Goal: Task Accomplishment & Management: Use online tool/utility

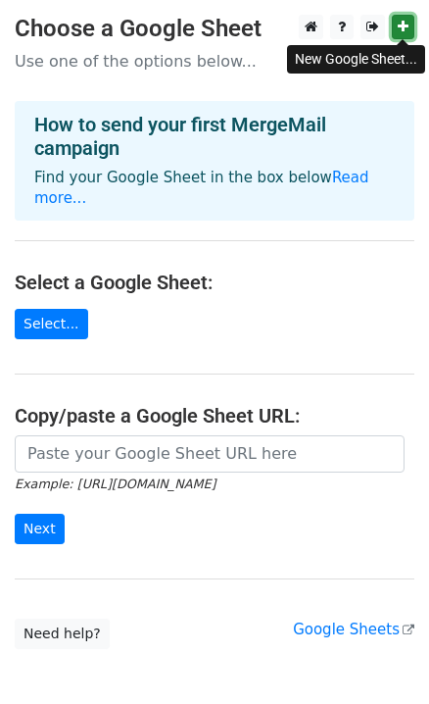
click at [393, 29] on link at bounding box center [403, 27] width 23 height 25
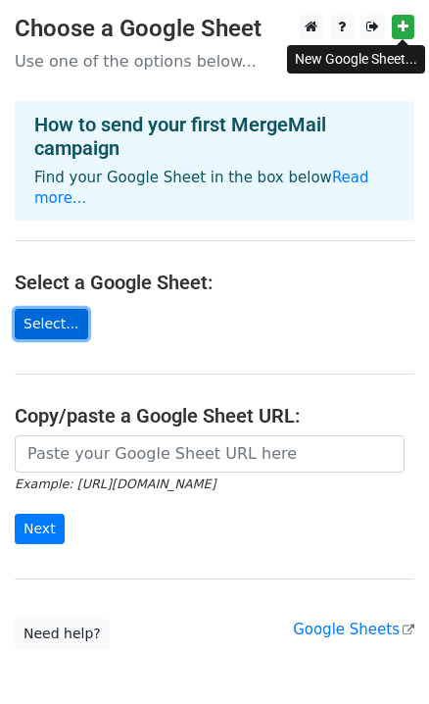
click at [51, 311] on link "Select..." at bounding box center [52, 324] width 74 height 30
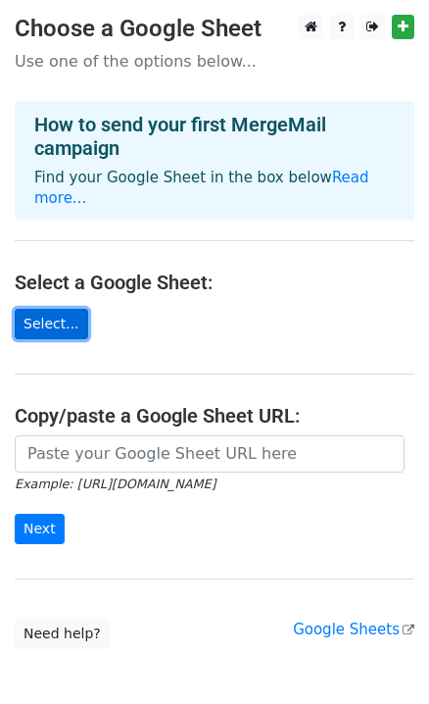
click at [67, 316] on link "Select..." at bounding box center [52, 324] width 74 height 30
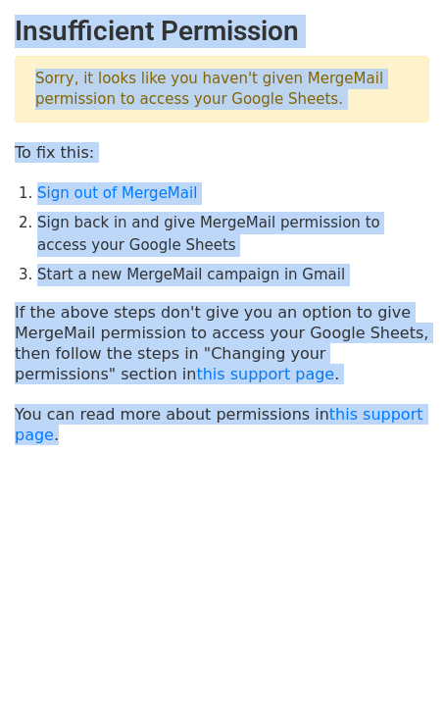
drag, startPoint x: 128, startPoint y: 443, endPoint x: 1, endPoint y: 31, distance: 431.0
click at [1, 31] on body "Insufficient Permission Sorry, it looks like you haven't given MergeMail permis…" at bounding box center [222, 279] width 444 height 528
copy main "Insufficient Permission Sorry, it looks like you haven't given MergeMail permis…"
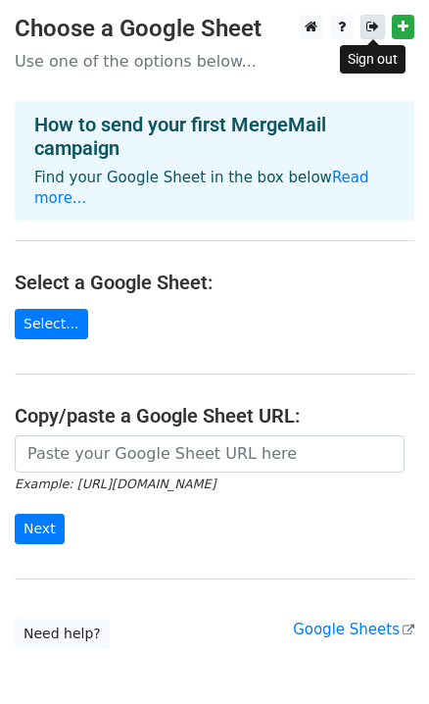
click at [372, 22] on icon at bounding box center [373, 27] width 13 height 14
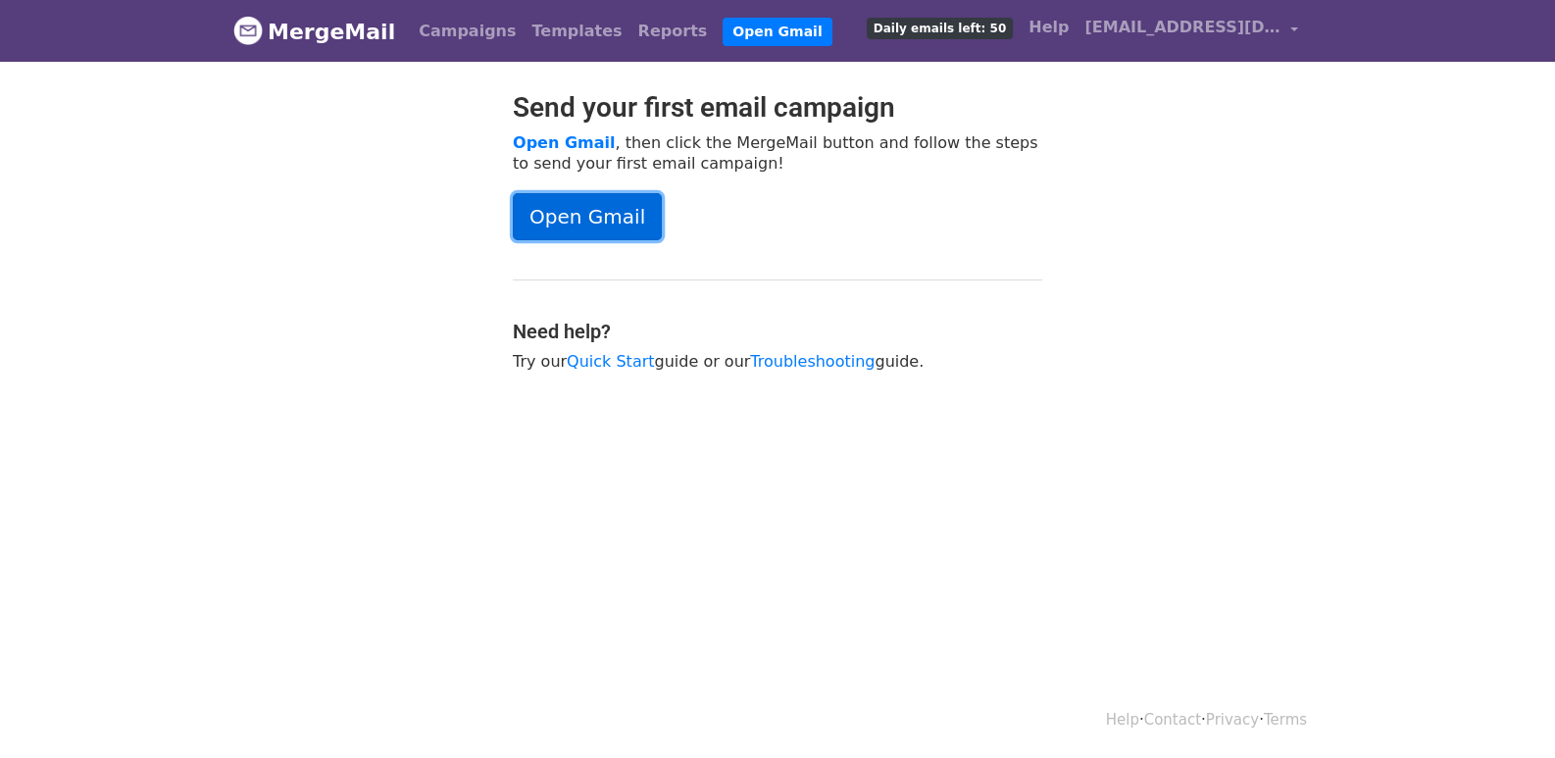
click at [612, 203] on link "Open Gmail" at bounding box center [587, 216] width 149 height 47
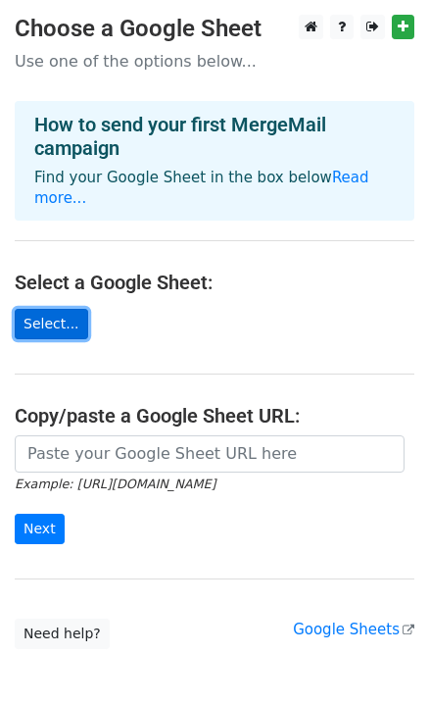
click at [60, 327] on link "Select..." at bounding box center [52, 324] width 74 height 30
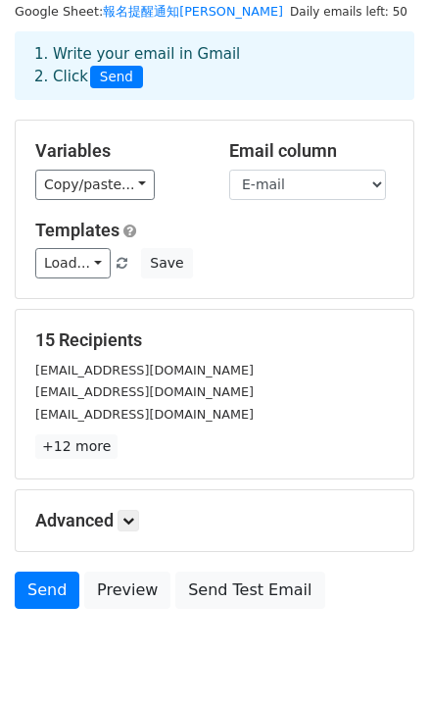
scroll to position [97, 0]
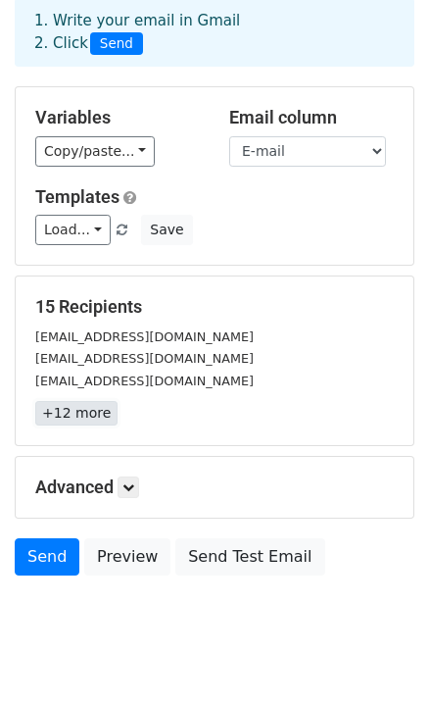
click at [62, 407] on link "+12 more" at bounding box center [76, 413] width 82 height 25
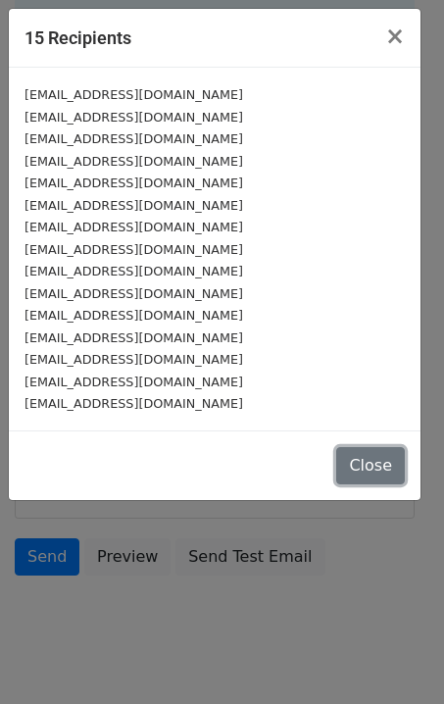
click at [373, 464] on button "Close" at bounding box center [370, 465] width 69 height 37
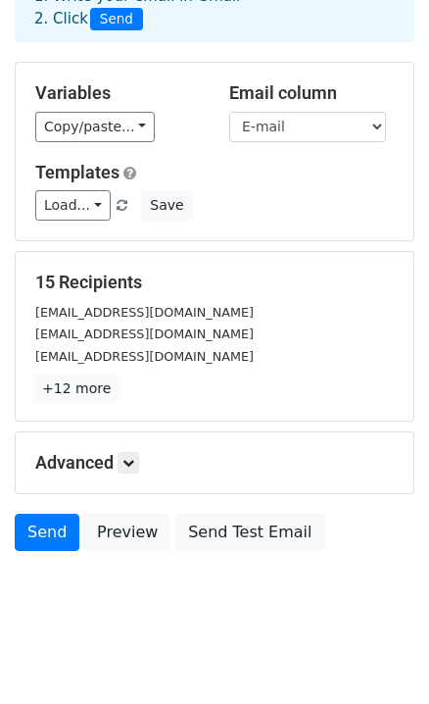
scroll to position [132, 0]
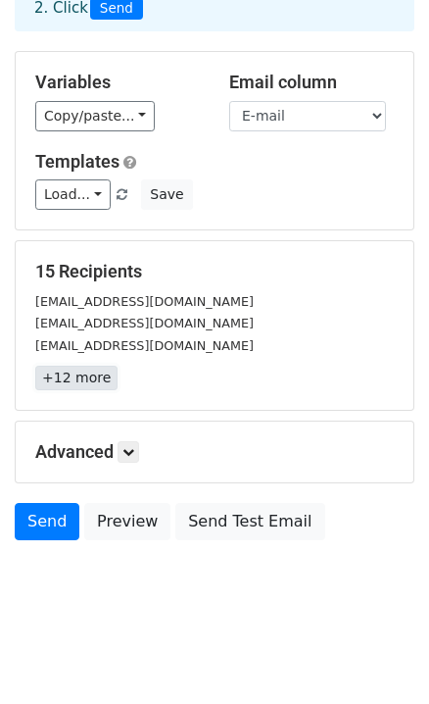
click at [99, 372] on link "+12 more" at bounding box center [76, 378] width 82 height 25
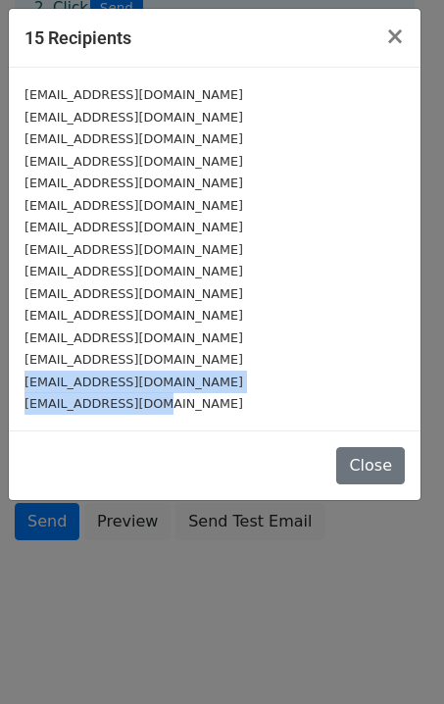
drag, startPoint x: 170, startPoint y: 408, endPoint x: 18, endPoint y: 383, distance: 153.9
click at [18, 383] on div "a0988024383@gmail.com fororance@hotmail.com tangchiehlang@gmail.com owenyu0712@…" at bounding box center [215, 249] width 412 height 363
click at [368, 464] on button "Close" at bounding box center [370, 465] width 69 height 37
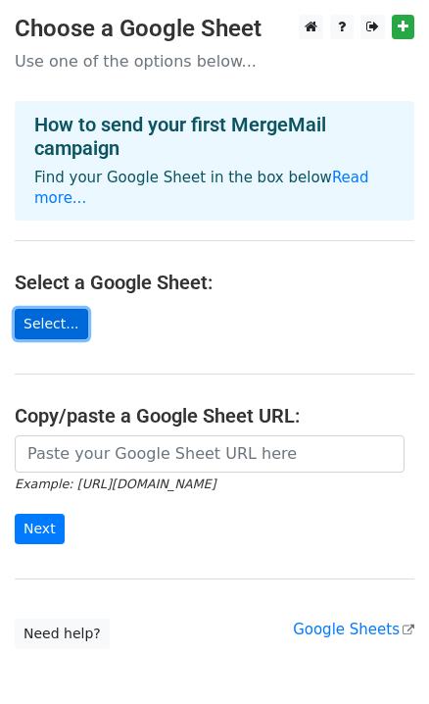
click at [60, 334] on link "Select..." at bounding box center [52, 324] width 74 height 30
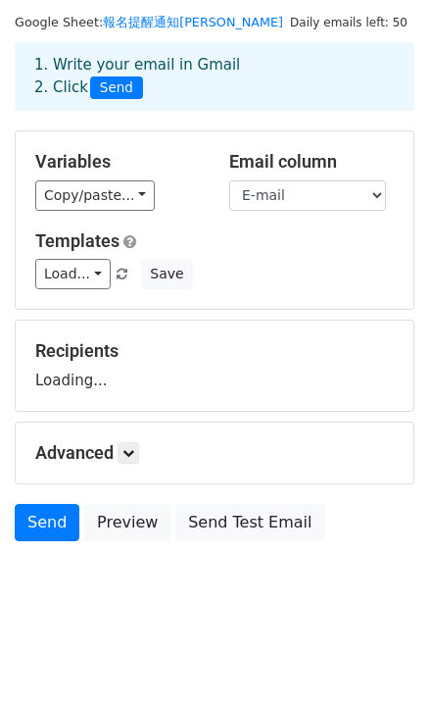
scroll to position [54, 0]
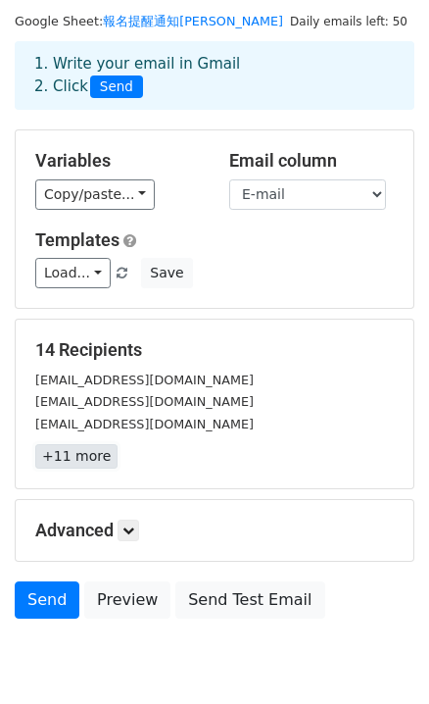
click at [96, 454] on link "+11 more" at bounding box center [76, 456] width 82 height 25
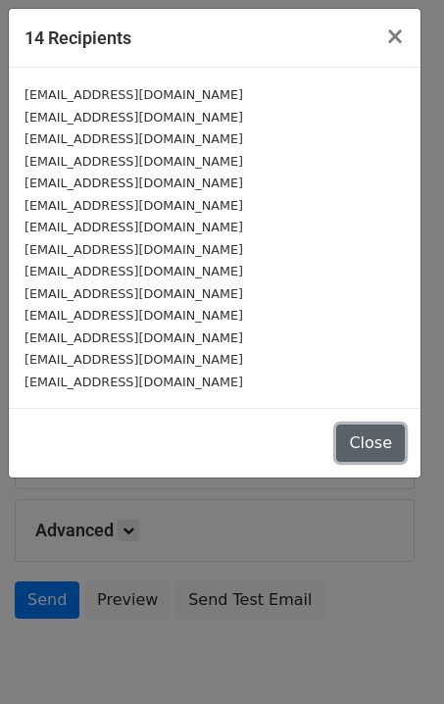
click at [388, 451] on button "Close" at bounding box center [370, 442] width 69 height 37
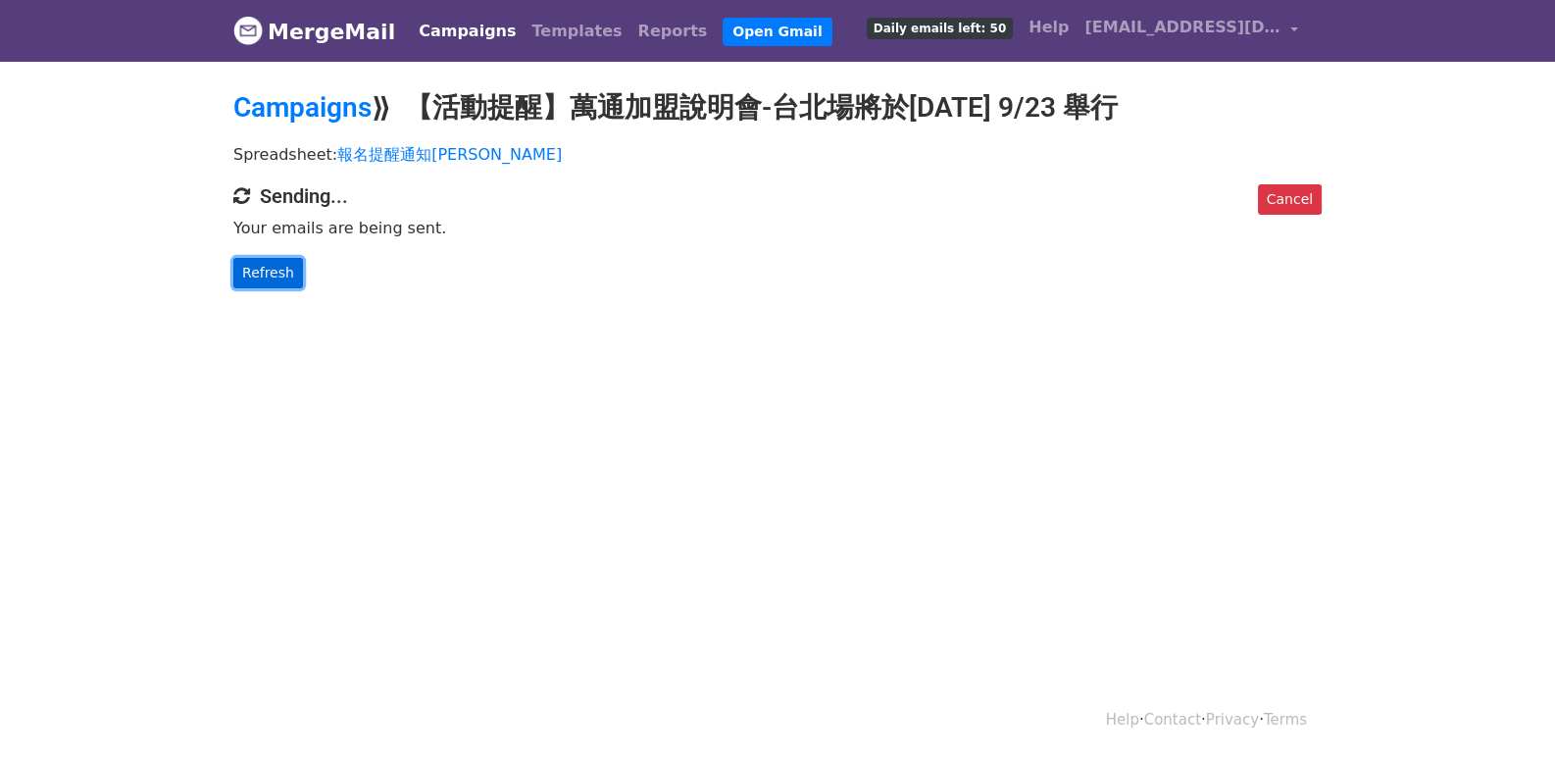
click at [279, 280] on link "Refresh" at bounding box center [268, 273] width 70 height 30
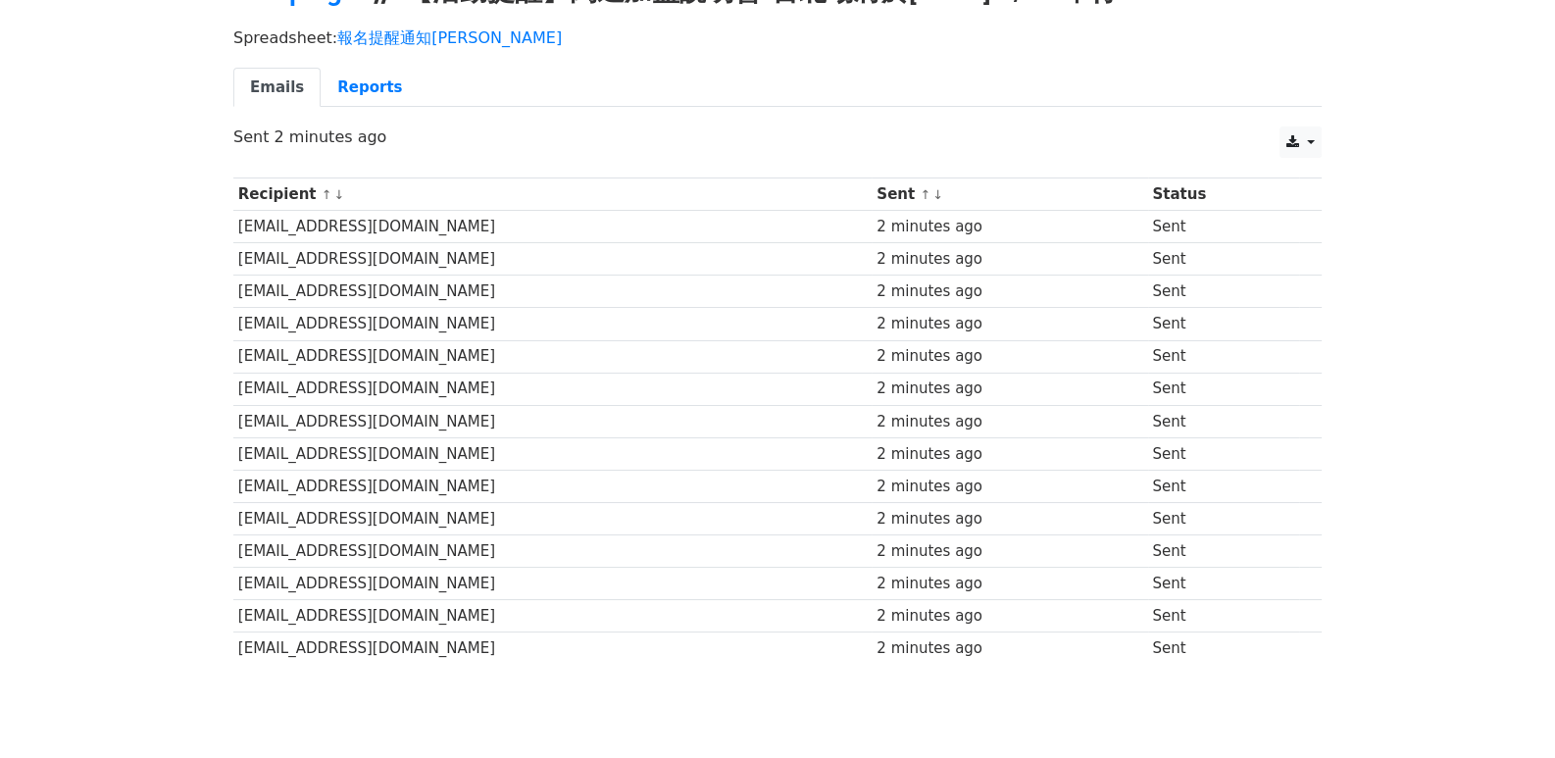
scroll to position [193, 0]
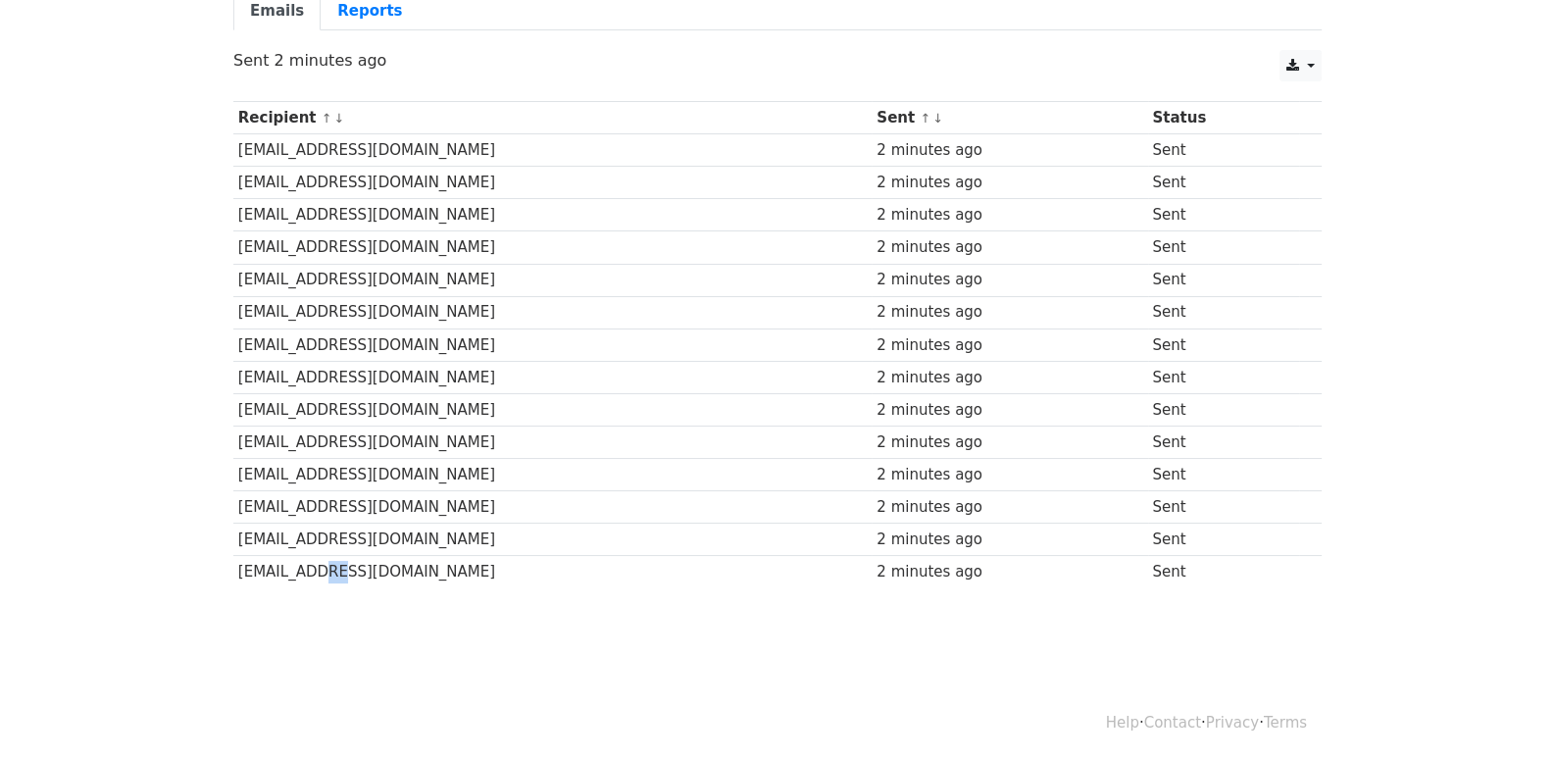
drag, startPoint x: 312, startPoint y: 567, endPoint x: 331, endPoint y: 567, distance: 19.6
click at [333, 571] on td "a0931231991@gmail.com" at bounding box center [552, 572] width 638 height 32
click at [363, 541] on td "walter3748@yahoo.com.tw" at bounding box center [552, 539] width 638 height 32
click at [389, 510] on td "touchingyou.anyao@gmail.com" at bounding box center [552, 507] width 638 height 32
click at [357, 491] on td "touchingyou.anyao@gmail.com" at bounding box center [552, 507] width 638 height 32
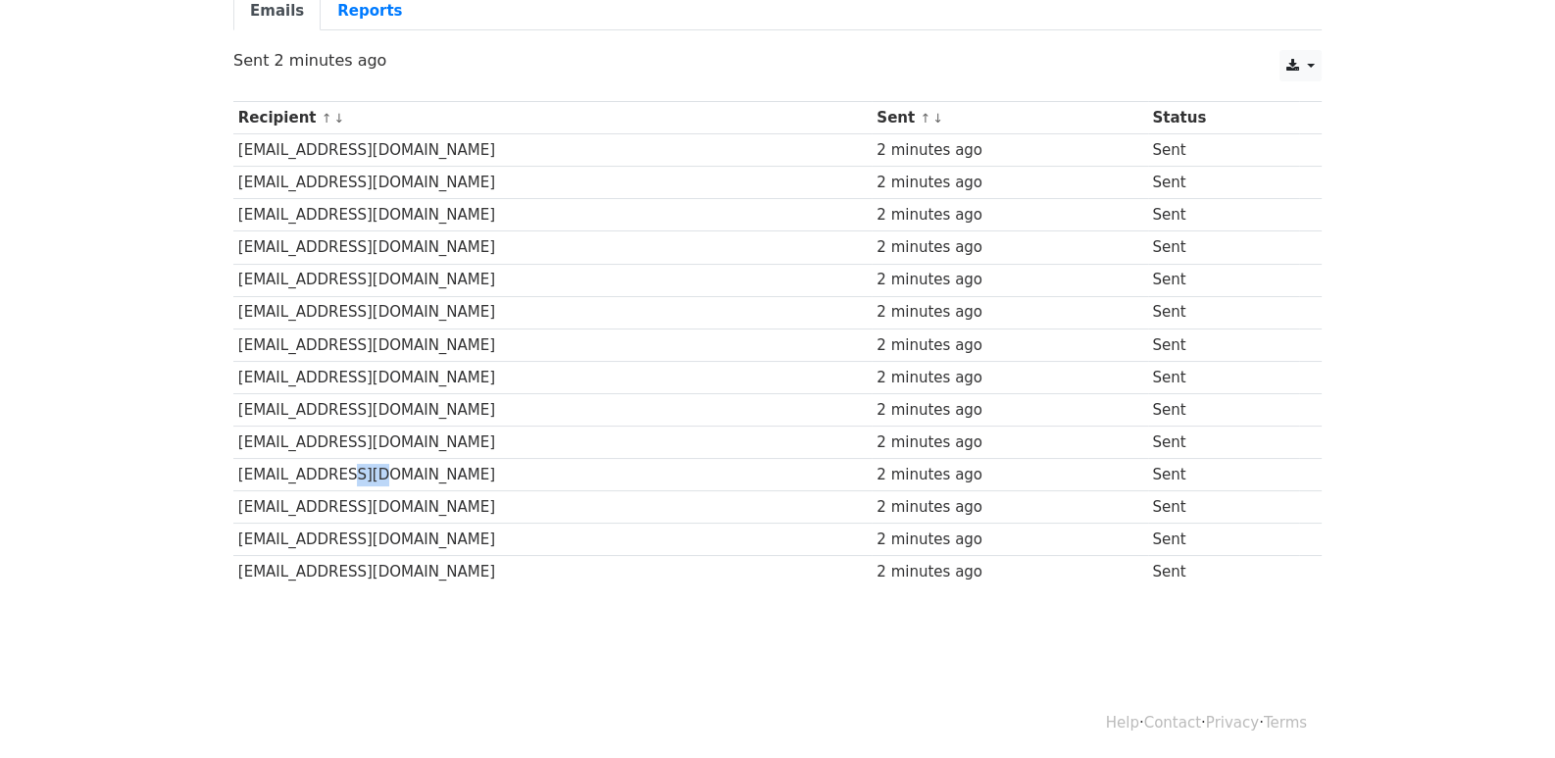
drag, startPoint x: 348, startPoint y: 467, endPoint x: 379, endPoint y: 471, distance: 31.6
click at [379, 471] on td "boy102418@yahoo.com.tw" at bounding box center [552, 475] width 638 height 32
drag, startPoint x: 348, startPoint y: 447, endPoint x: 387, endPoint y: 446, distance: 39.2
click at [387, 446] on td "tonshintongin@gmail.com" at bounding box center [552, 442] width 638 height 32
drag, startPoint x: 360, startPoint y: 415, endPoint x: 391, endPoint y: 400, distance: 34.6
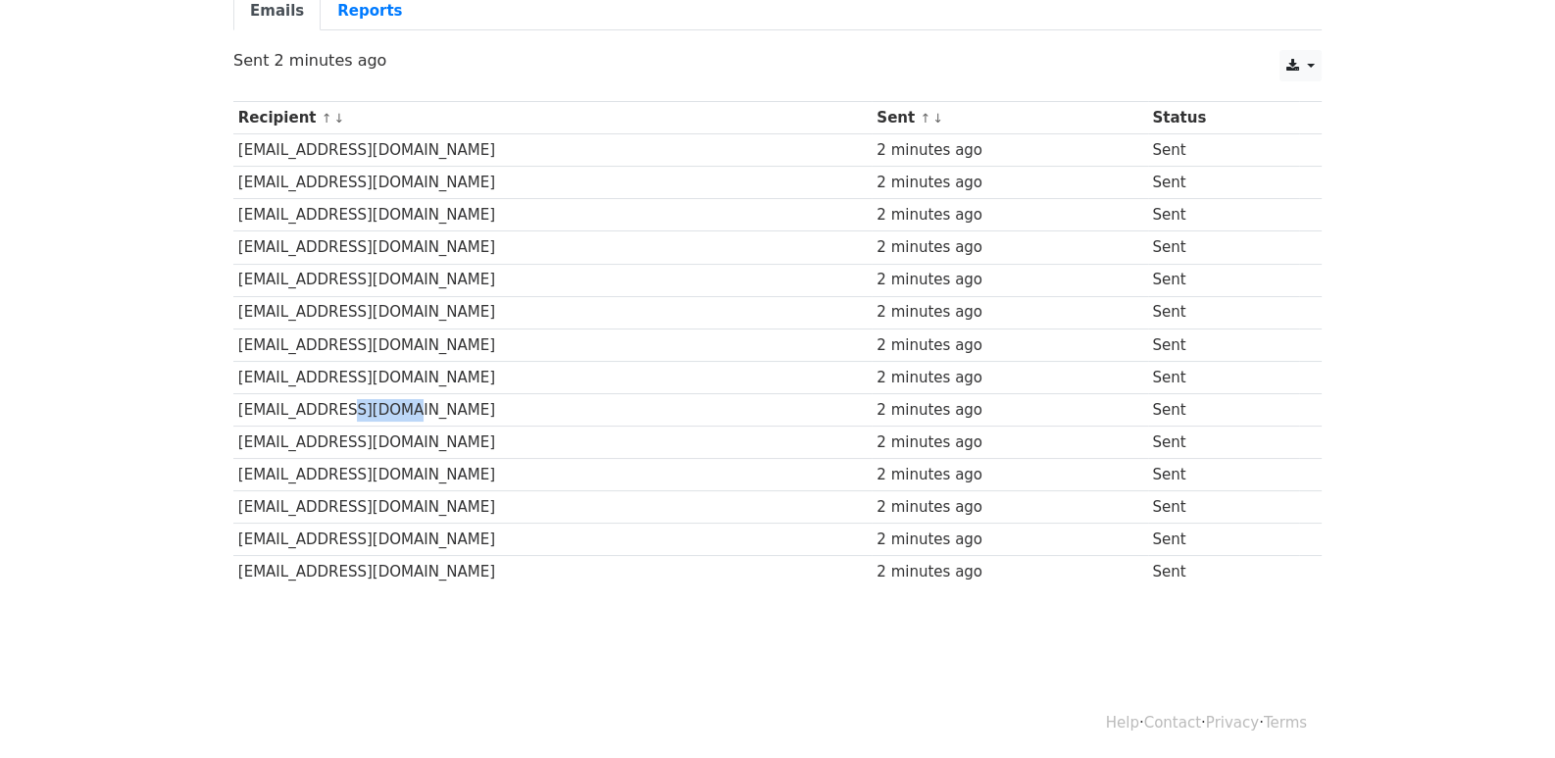
click at [401, 413] on td "Wayne730603@gmail.com" at bounding box center [552, 409] width 638 height 32
drag, startPoint x: 382, startPoint y: 375, endPoint x: 378, endPoint y: 353, distance: 22.9
click at [407, 373] on td "a0986209794@gmail.com" at bounding box center [552, 377] width 638 height 32
drag, startPoint x: 352, startPoint y: 341, endPoint x: 399, endPoint y: 332, distance: 47.9
click at [399, 332] on td "mikechiu1956@gmail.com" at bounding box center [552, 344] width 638 height 32
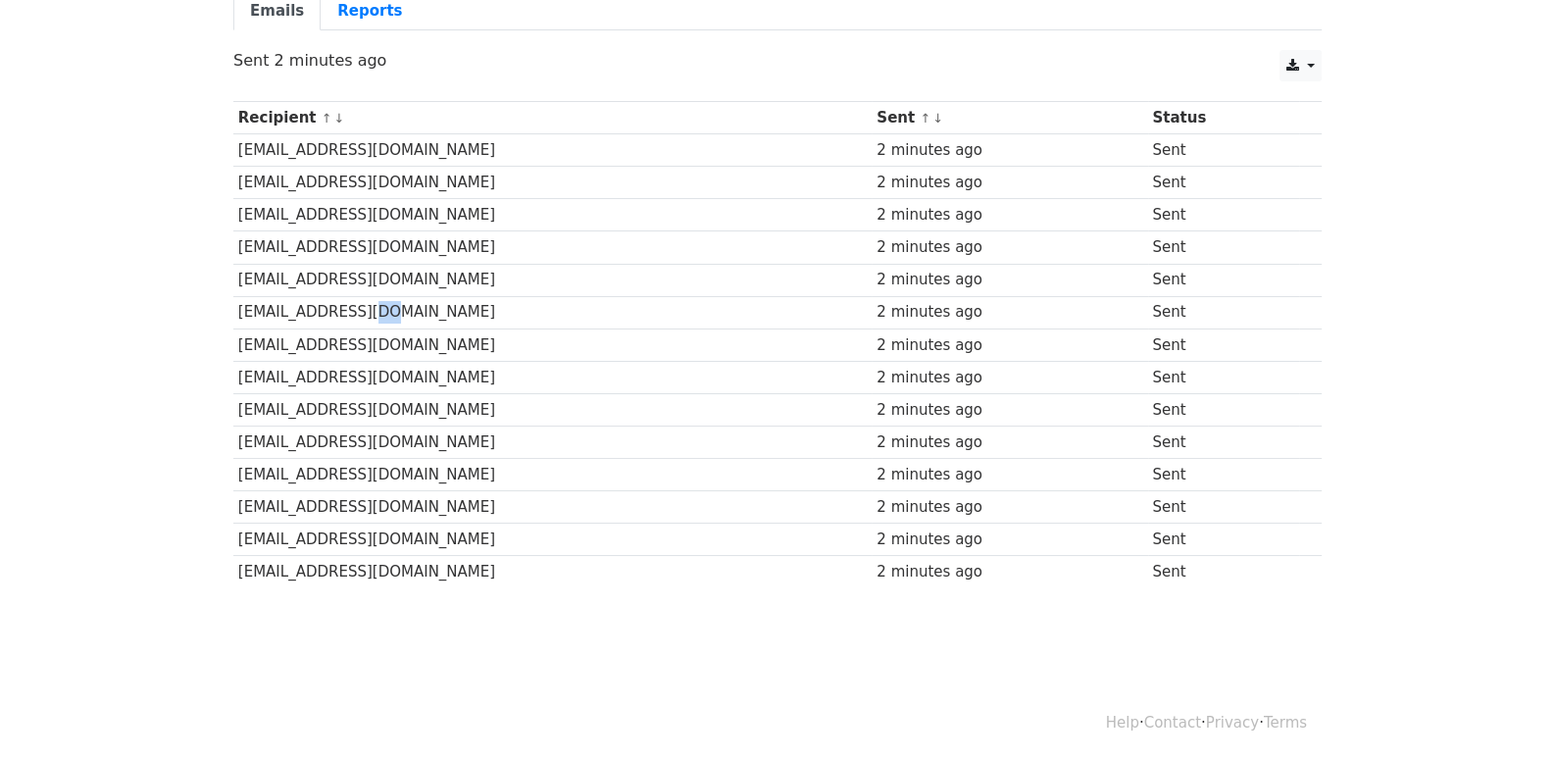
drag, startPoint x: 360, startPoint y: 299, endPoint x: 389, endPoint y: 302, distance: 29.6
click at [389, 302] on td "potzu66@gmail.com" at bounding box center [552, 312] width 638 height 32
drag, startPoint x: 360, startPoint y: 273, endPoint x: 392, endPoint y: 263, distance: 33.8
click at [392, 273] on td "keweichen24@gmail.com" at bounding box center [552, 280] width 638 height 32
click at [395, 239] on td "owenyu0712@gmail.com" at bounding box center [552, 247] width 638 height 32
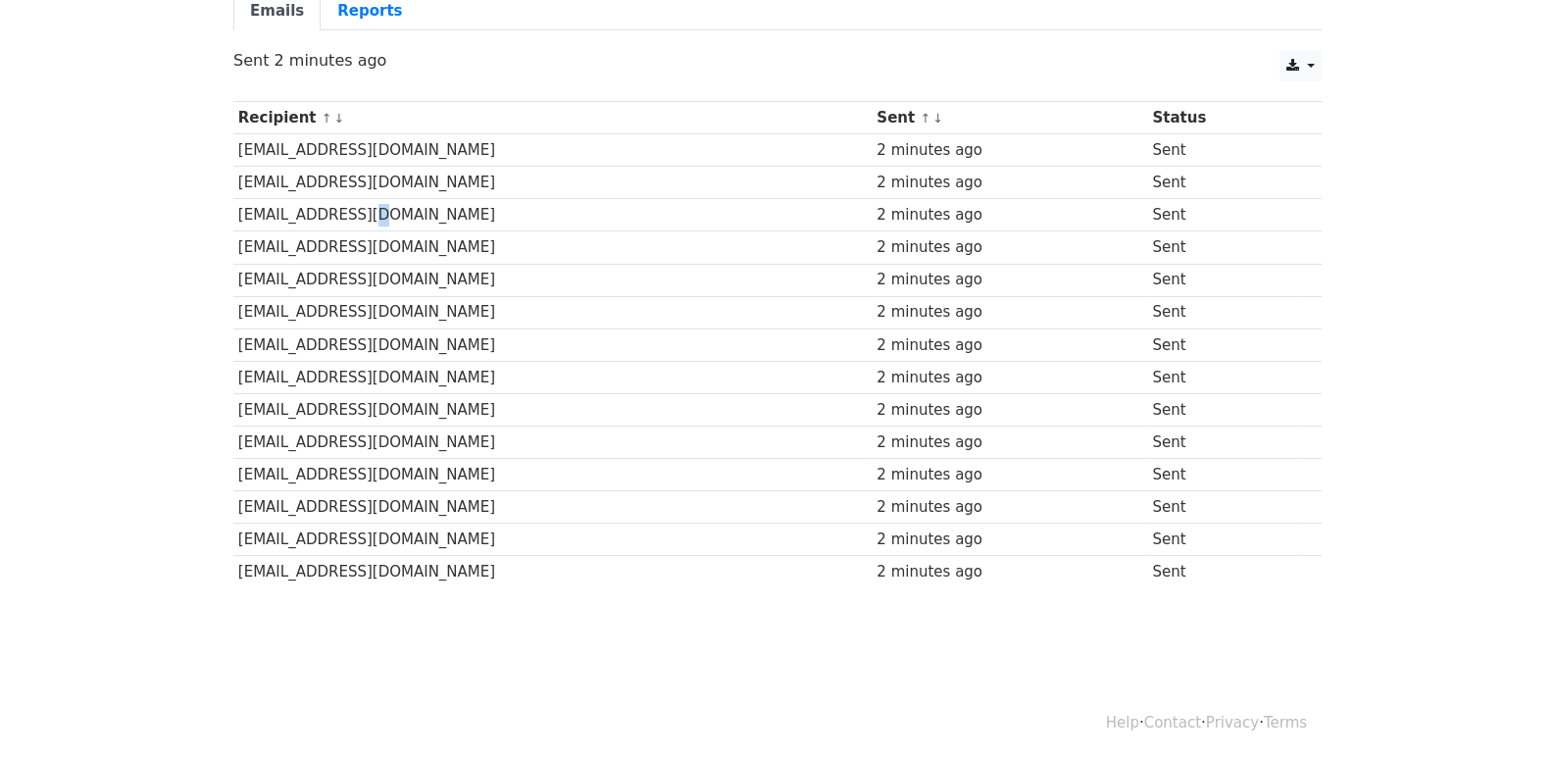
drag, startPoint x: 366, startPoint y: 221, endPoint x: 392, endPoint y: 212, distance: 27.9
click at [392, 214] on td "tangchiehlang@gmail.com" at bounding box center [552, 215] width 638 height 32
click at [400, 184] on td "fororance@hotmail.com" at bounding box center [552, 183] width 638 height 32
click at [376, 155] on td "a0988024383@gmail.com" at bounding box center [552, 150] width 638 height 32
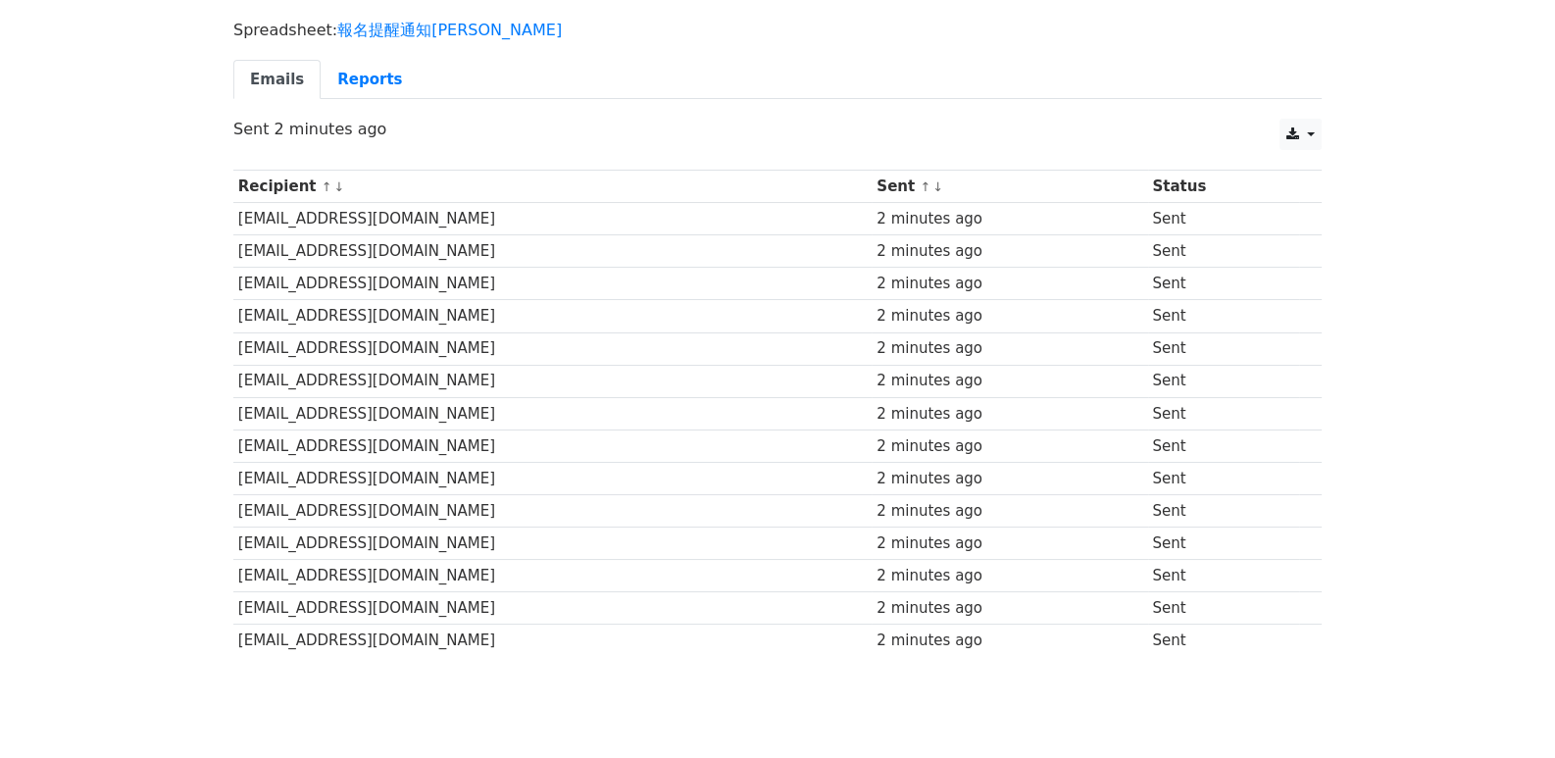
scroll to position [0, 0]
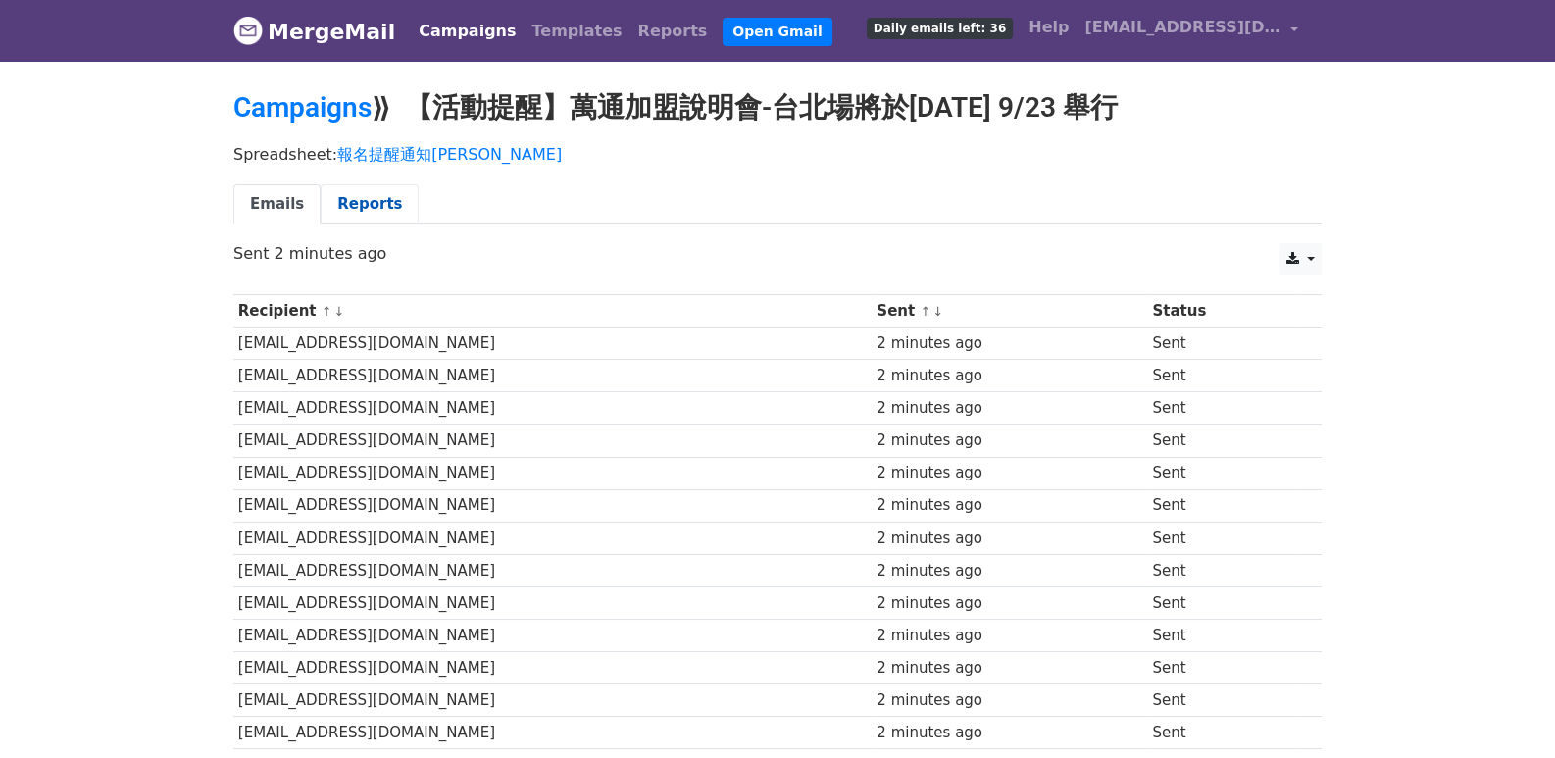
click at [354, 204] on link "Reports" at bounding box center [370, 204] width 98 height 40
